Goal: Find specific page/section: Find specific page/section

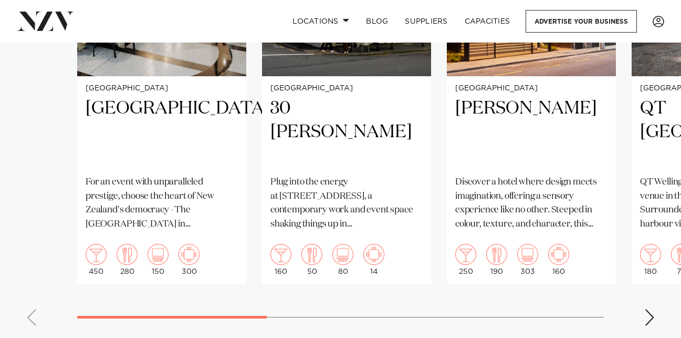
scroll to position [931, 0]
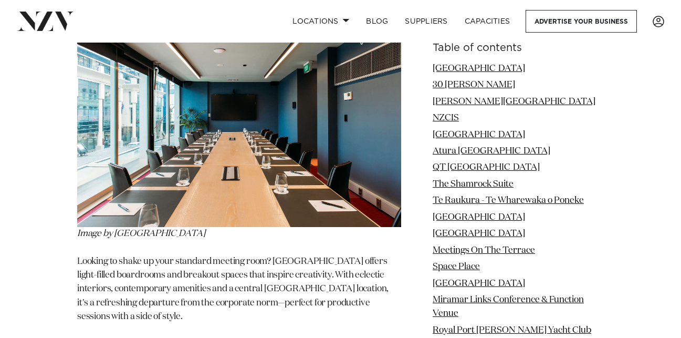
scroll to position [0, 0]
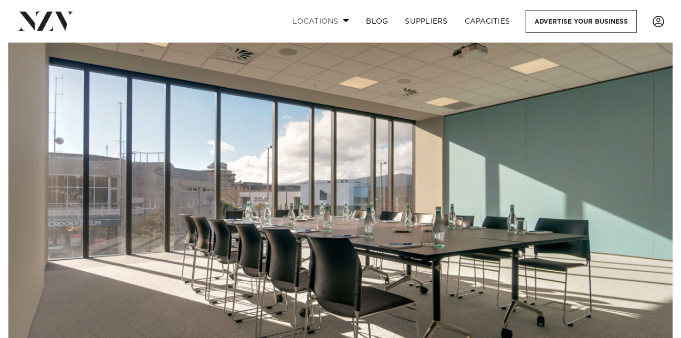
click at [344, 18] on link "Locations" at bounding box center [321, 21] width 74 height 23
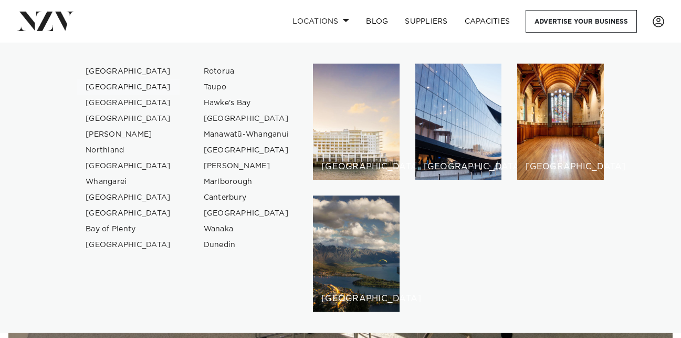
click at [113, 88] on link "[GEOGRAPHIC_DATA]" at bounding box center [128, 87] width 102 height 16
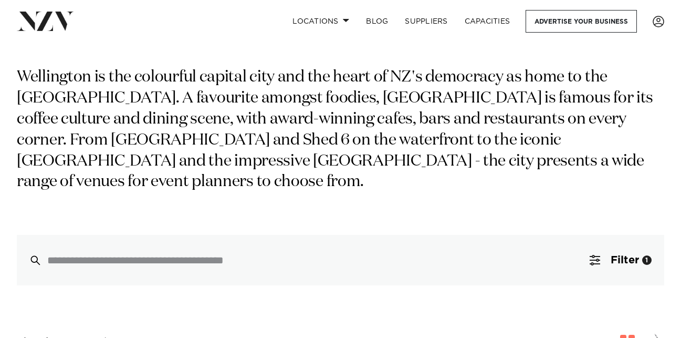
scroll to position [134, 0]
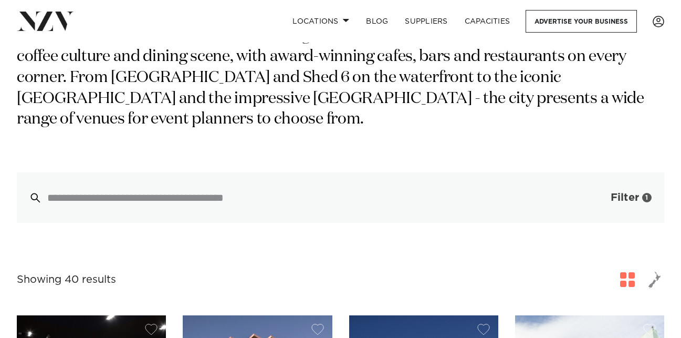
click at [593, 202] on span "button" at bounding box center [595, 197] width 11 height 11
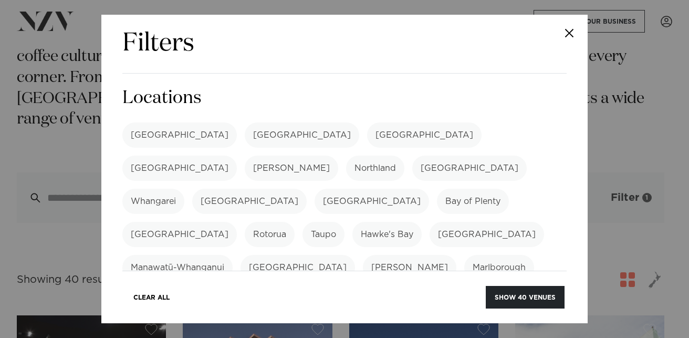
click at [593, 202] on div "Filters Search Type Venue Supplier See more Locations [GEOGRAPHIC_DATA] [GEOGRA…" at bounding box center [344, 169] width 689 height 338
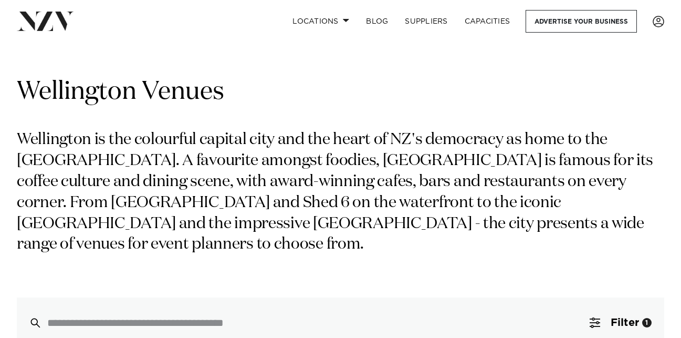
scroll to position [0, 0]
